Goal: Check status: Check status

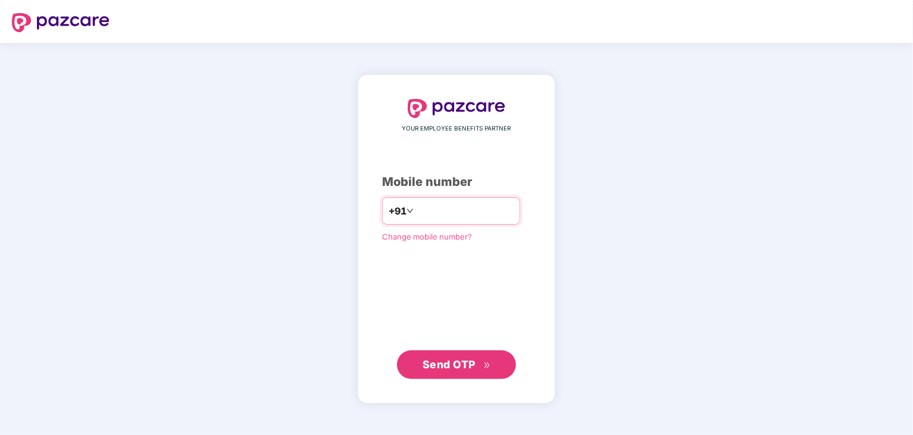
click at [451, 213] on input "number" at bounding box center [465, 210] width 98 height 19
type input "**********"
click at [448, 357] on span "Send OTP" at bounding box center [457, 364] width 68 height 17
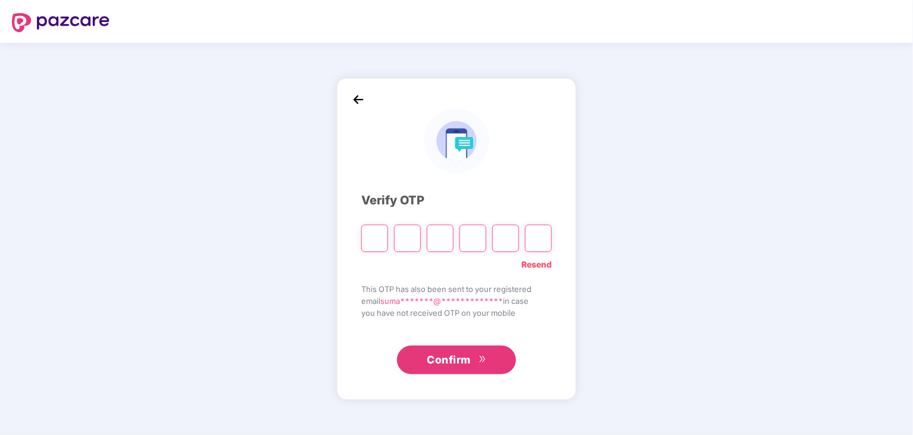
type input "*"
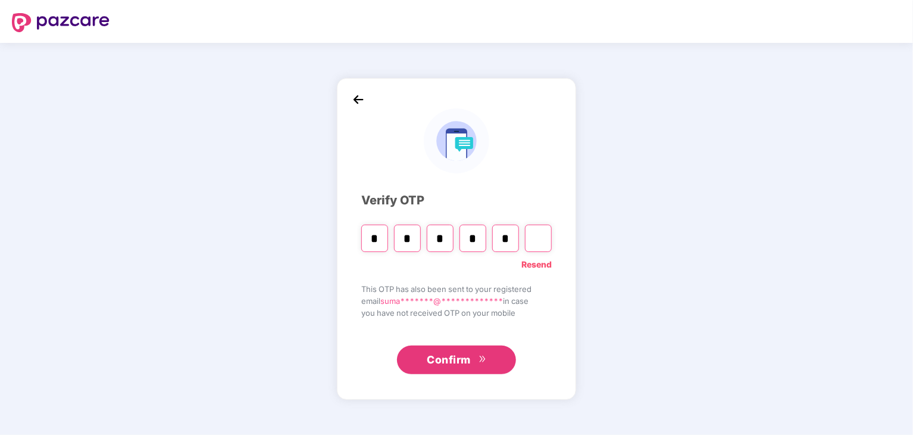
type input "*"
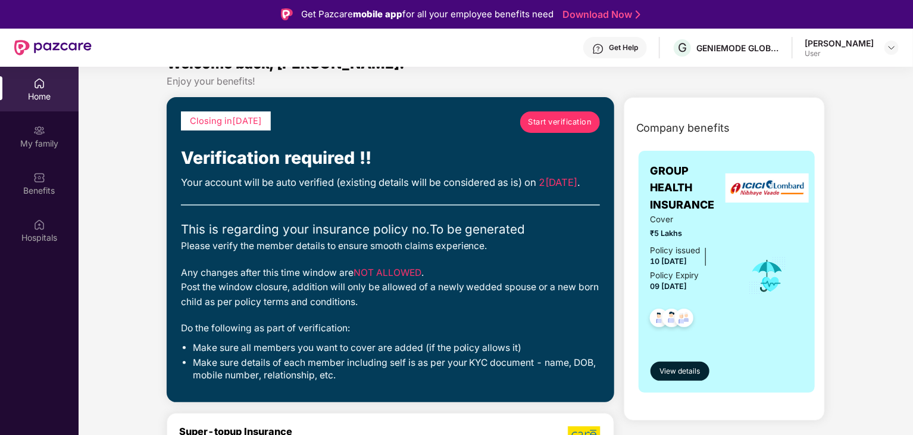
scroll to position [25, 0]
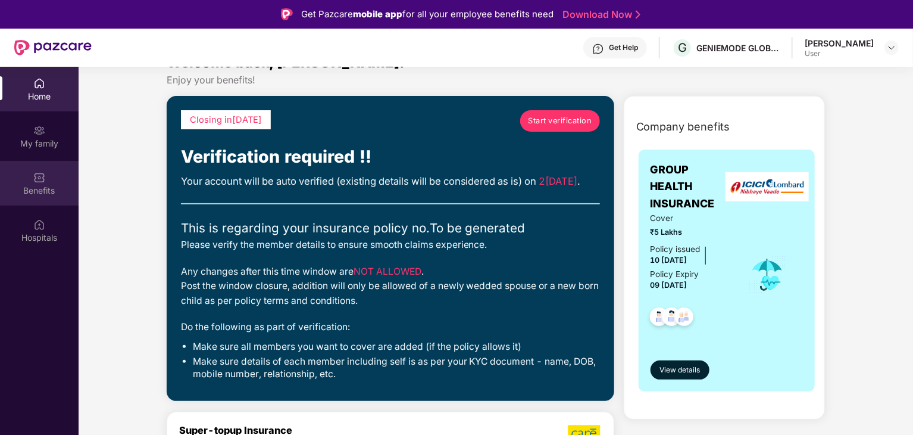
click at [38, 179] on img at bounding box center [39, 177] width 12 height 12
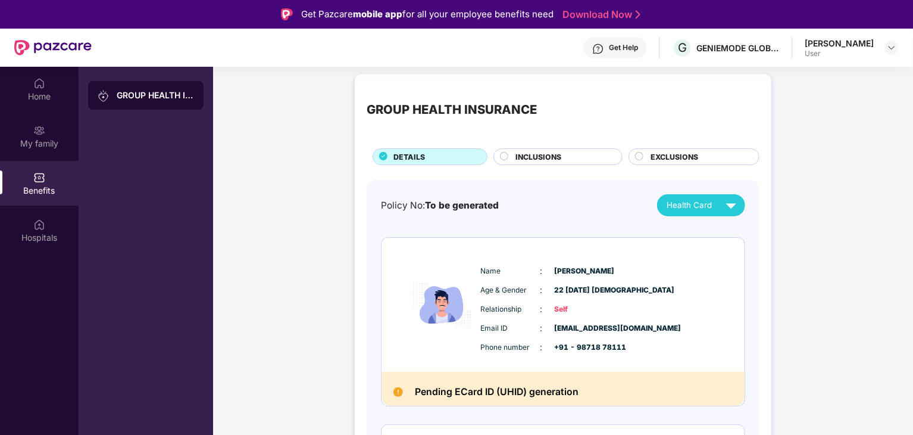
scroll to position [0, 0]
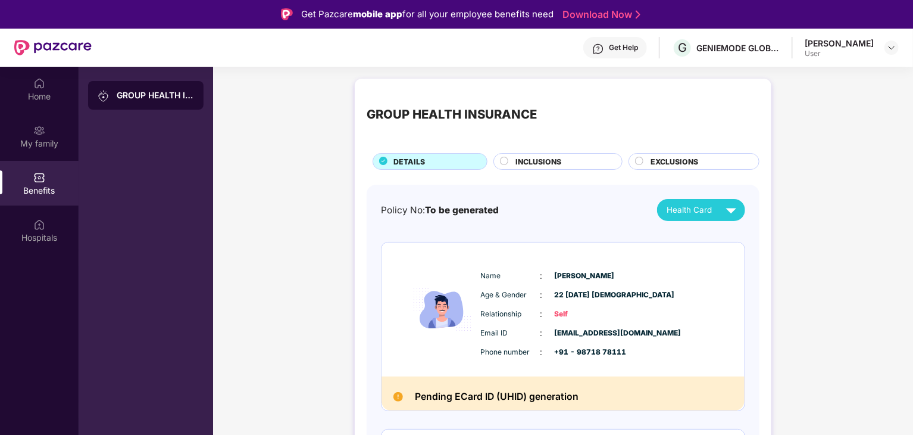
click at [532, 167] on div "INCLUSIONS" at bounding box center [563, 162] width 107 height 13
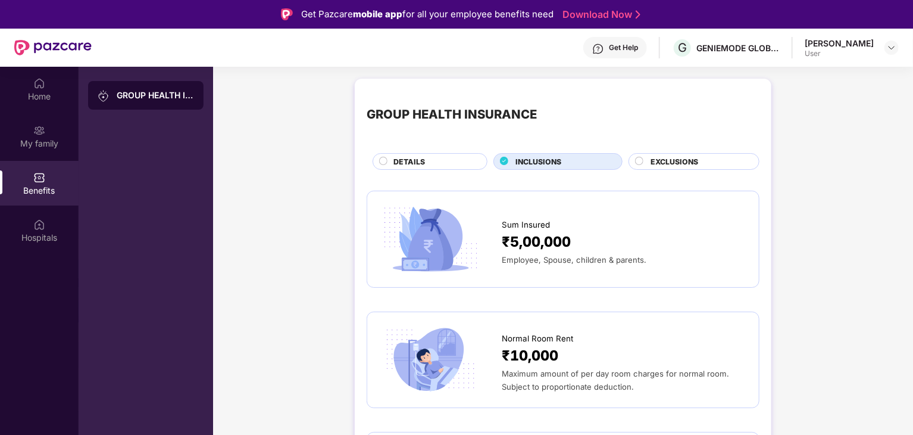
click at [661, 157] on span "EXCLUSIONS" at bounding box center [675, 161] width 48 height 11
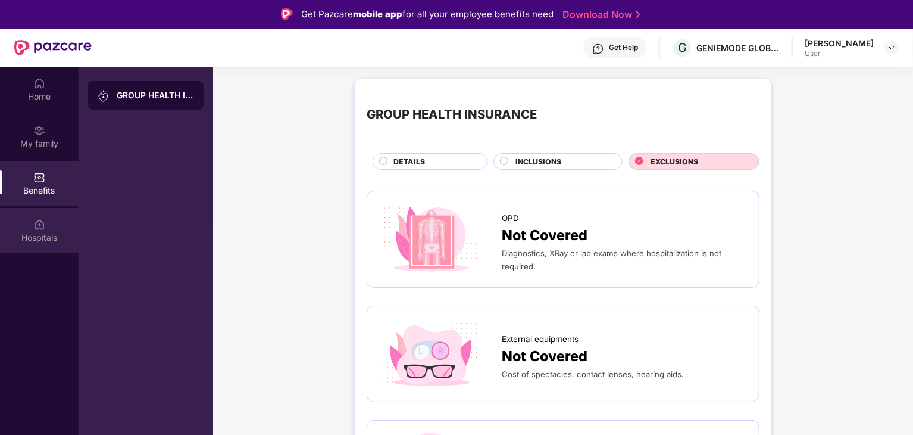
click at [54, 235] on div "Hospitals" at bounding box center [39, 238] width 79 height 12
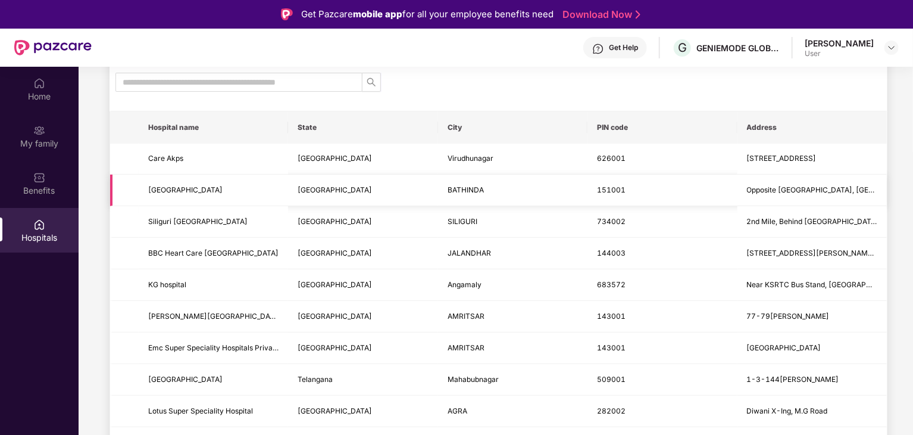
scroll to position [1081, 0]
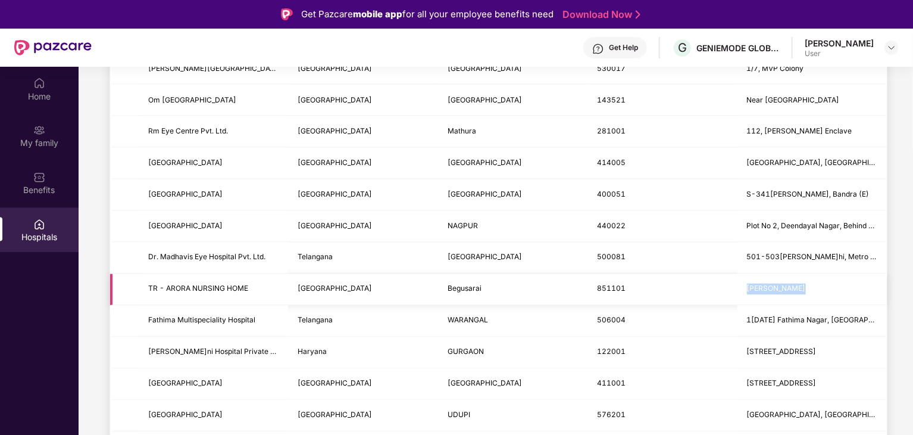
drag, startPoint x: 807, startPoint y: 279, endPoint x: 742, endPoint y: 280, distance: 65.5
click at [742, 280] on td "[PERSON_NAME]" at bounding box center [812, 290] width 149 height 32
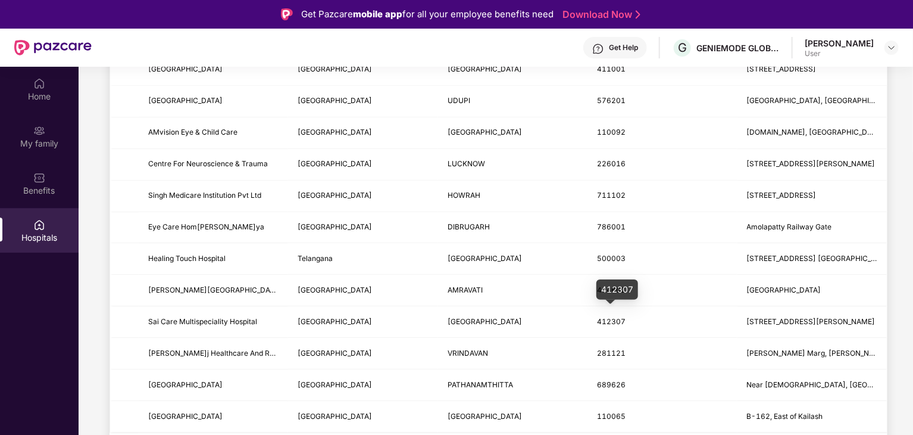
scroll to position [67, 0]
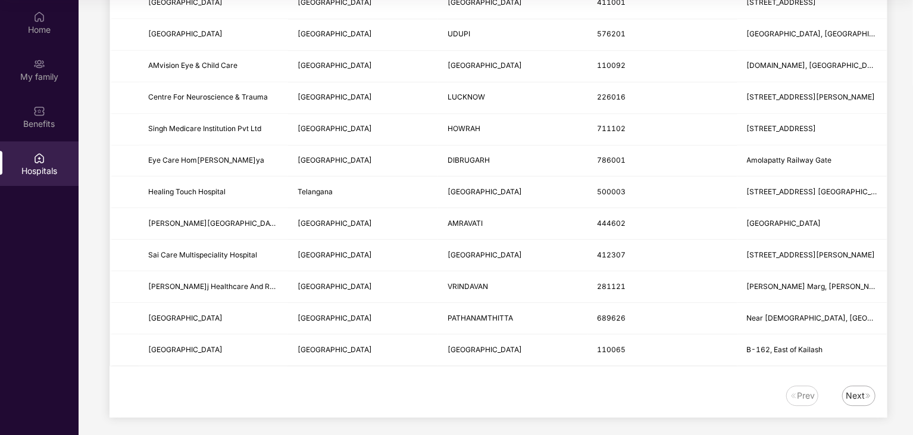
click at [868, 392] on img at bounding box center [868, 395] width 7 height 7
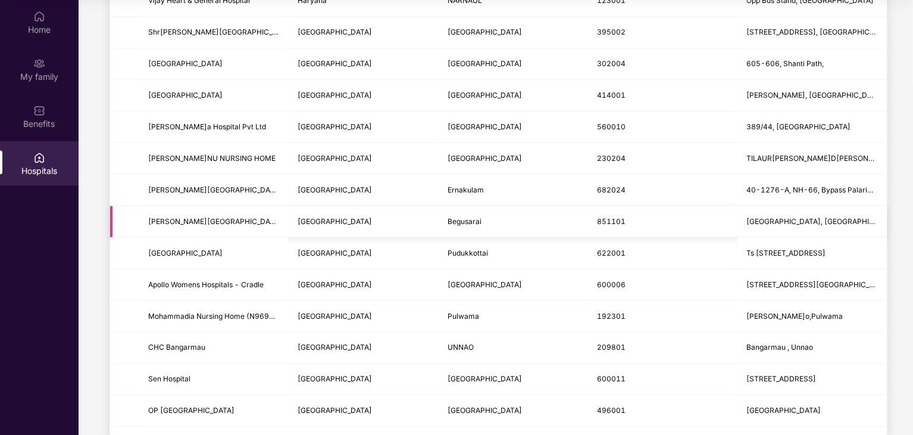
scroll to position [1396, 0]
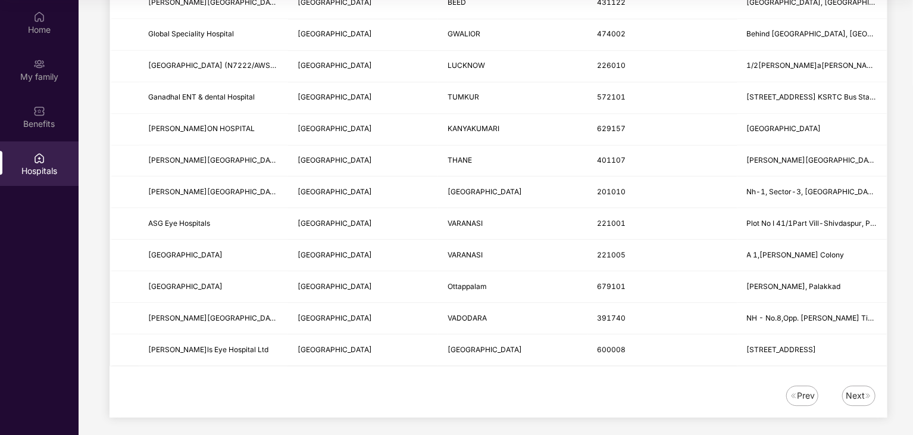
click at [851, 394] on div "Next" at bounding box center [855, 395] width 19 height 13
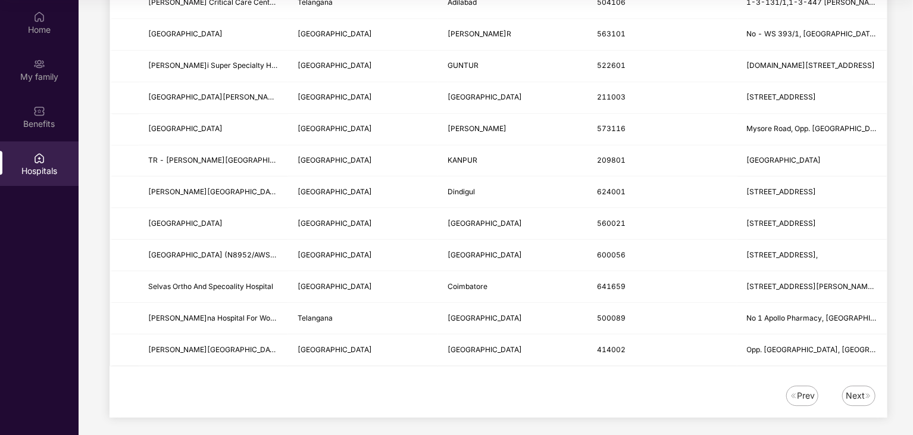
scroll to position [1395, 0]
click at [869, 394] on div "Next" at bounding box center [859, 396] width 33 height 20
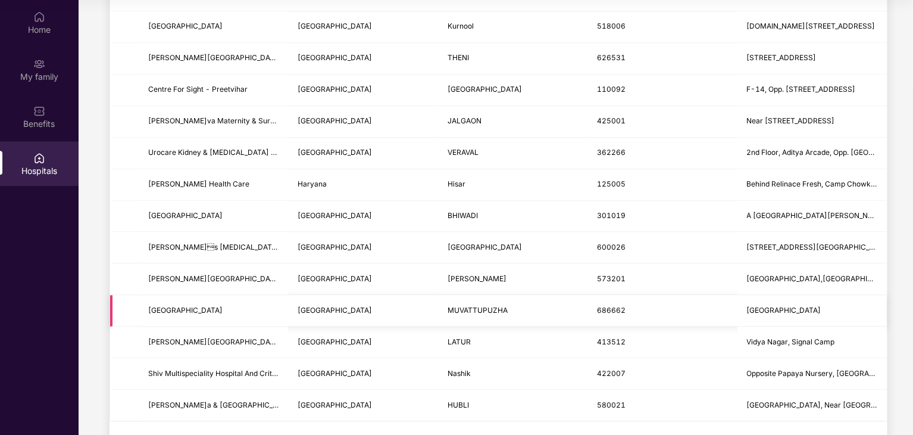
scroll to position [1396, 0]
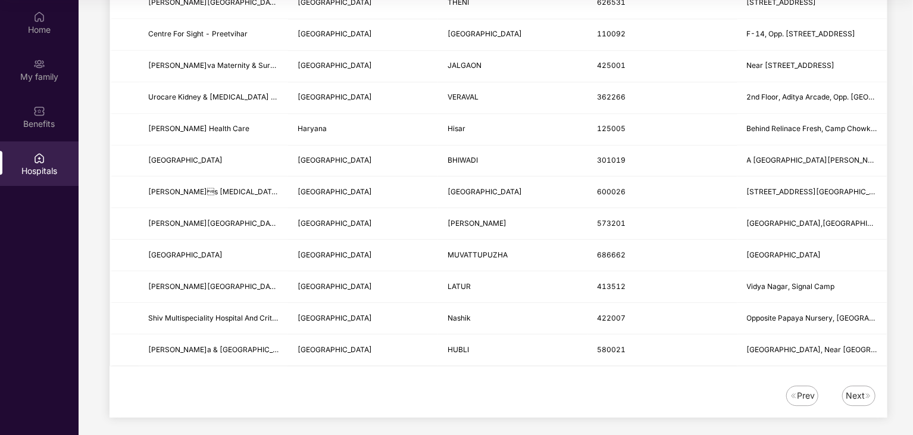
click at [856, 398] on div "Next" at bounding box center [859, 395] width 33 height 20
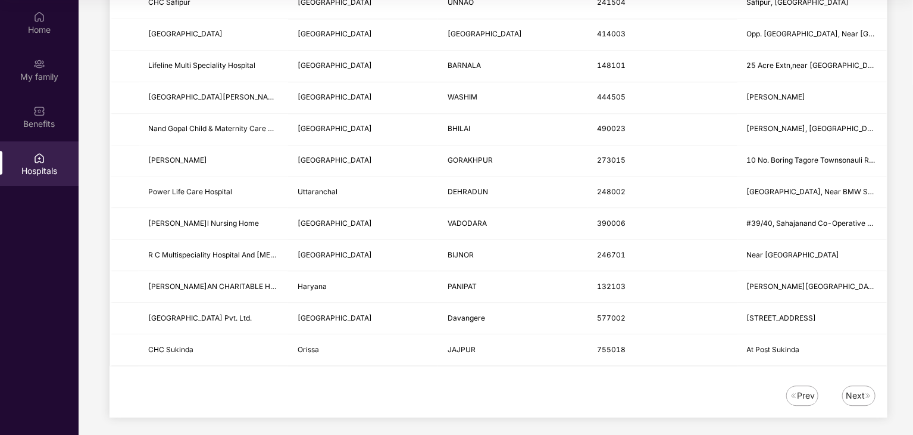
click at [850, 391] on div "Next" at bounding box center [855, 395] width 19 height 13
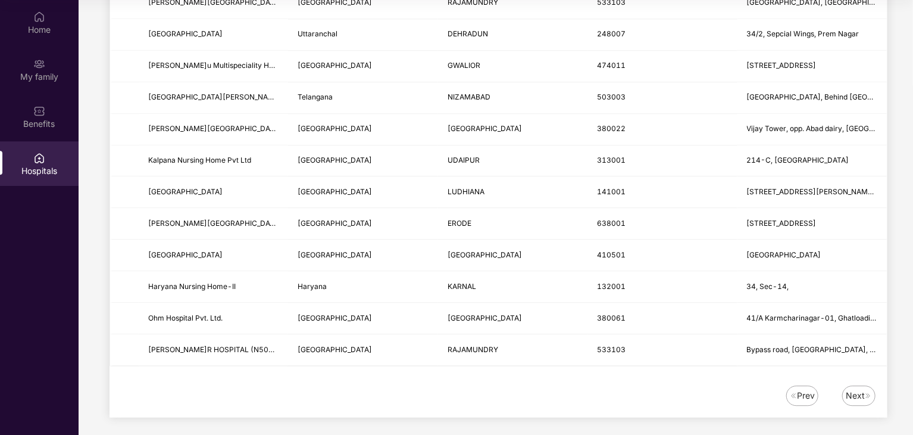
click at [865, 392] on img at bounding box center [868, 395] width 7 height 7
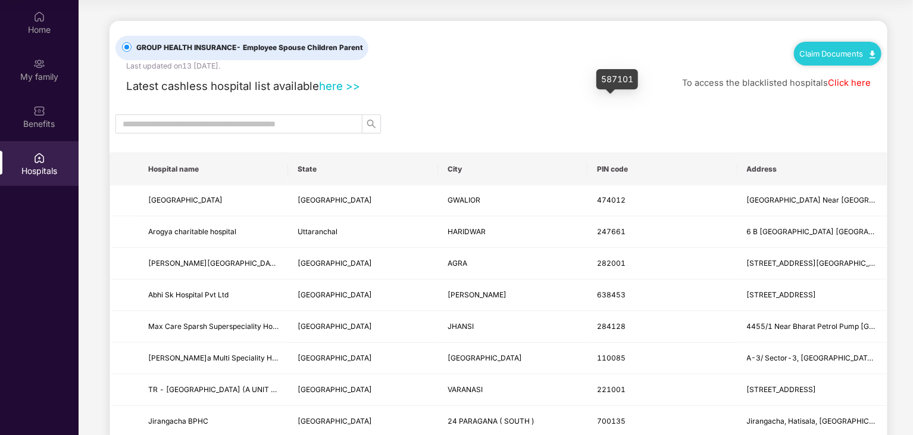
scroll to position [0, 0]
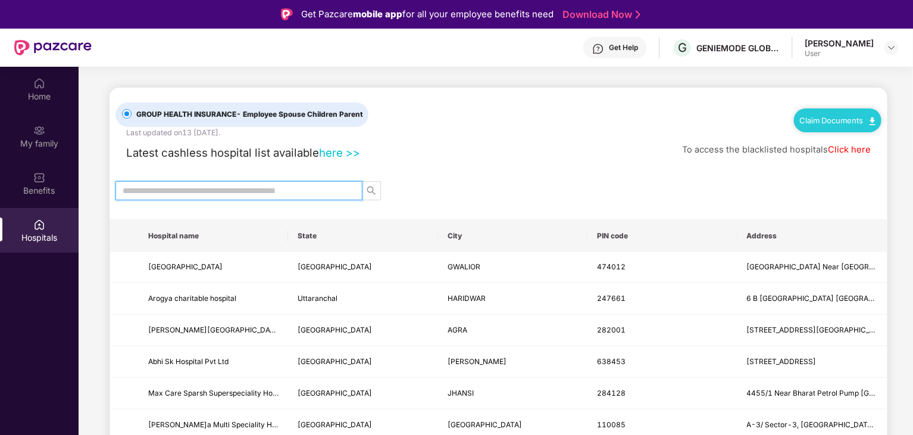
click at [252, 188] on input "text" at bounding box center [234, 190] width 223 height 13
type input "*****"
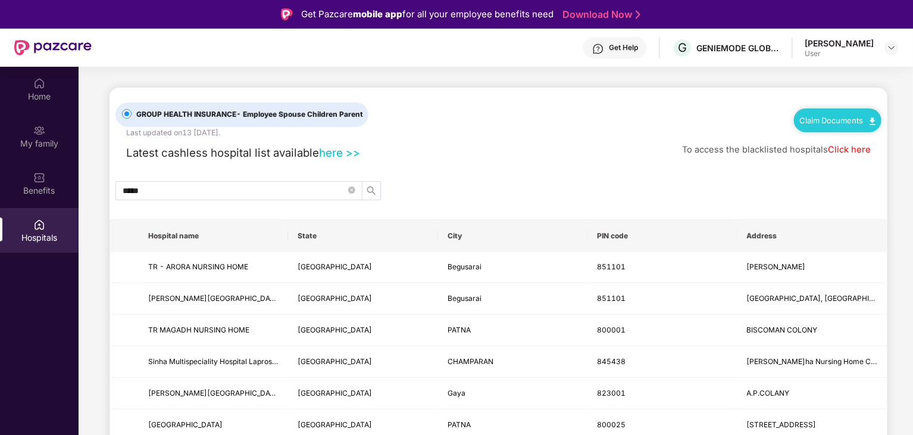
click at [846, 51] on div "User" at bounding box center [839, 54] width 69 height 10
click at [891, 48] on img at bounding box center [892, 48] width 10 height 10
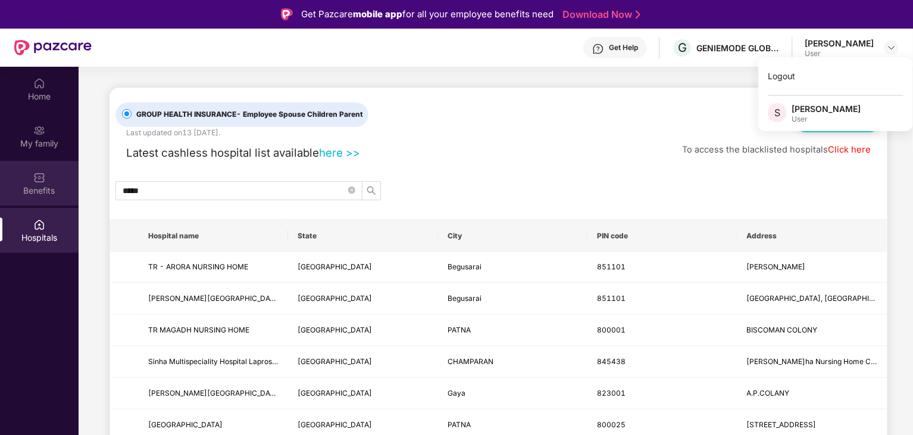
click at [43, 178] on img at bounding box center [39, 177] width 12 height 12
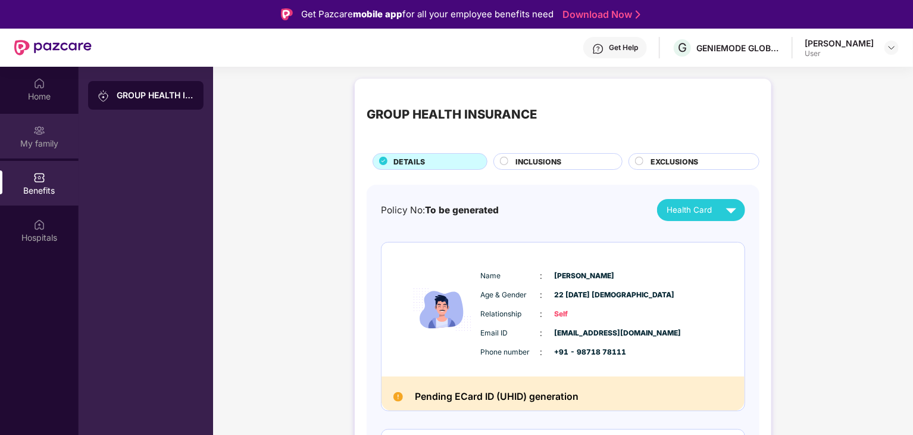
click at [47, 141] on div "My family" at bounding box center [39, 144] width 79 height 12
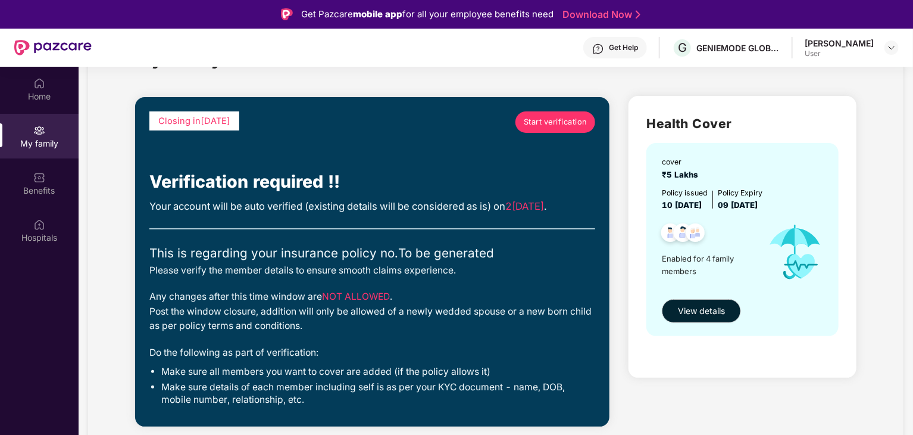
scroll to position [55, 0]
click at [720, 314] on span "View details" at bounding box center [701, 310] width 47 height 13
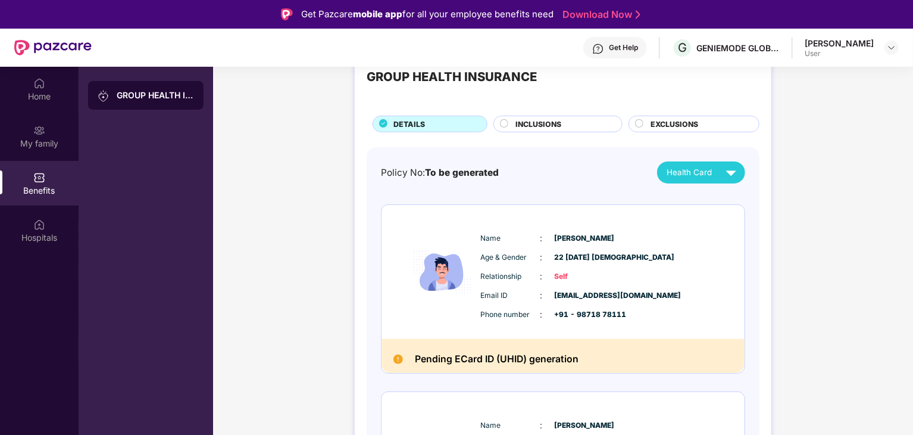
scroll to position [40, 0]
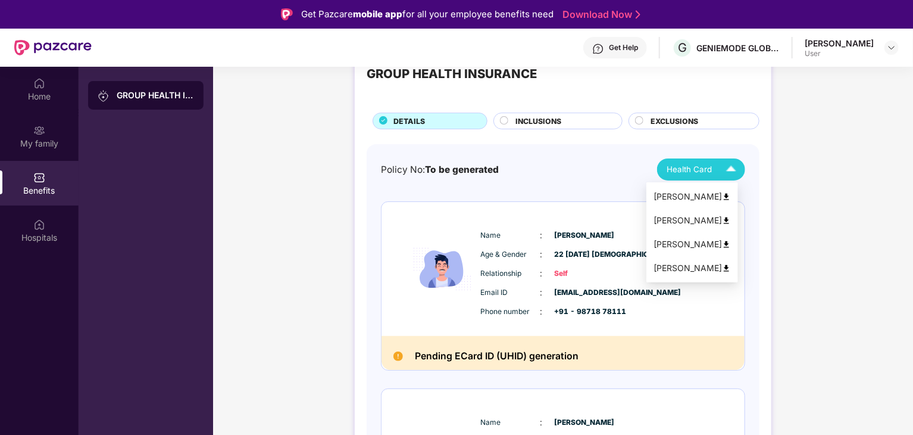
click at [721, 160] on img at bounding box center [731, 169] width 21 height 21
click at [731, 194] on img at bounding box center [726, 196] width 9 height 9
